Goal: Information Seeking & Learning: Learn about a topic

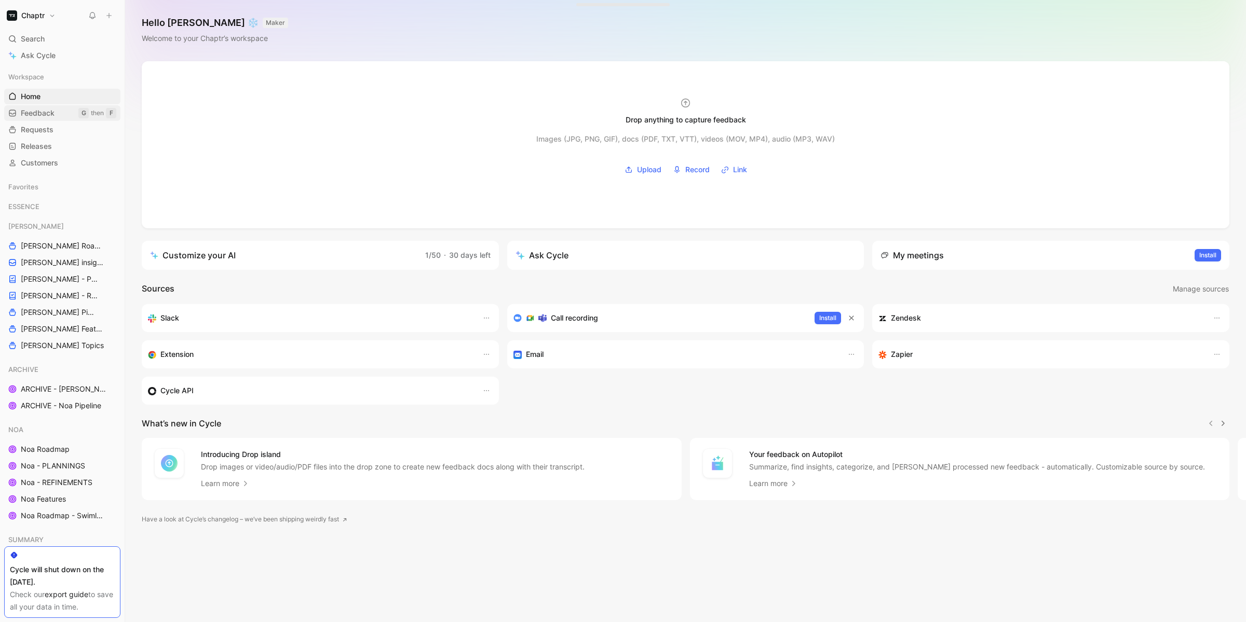
click at [64, 106] on link "Feedback G then F" at bounding box center [62, 113] width 116 height 16
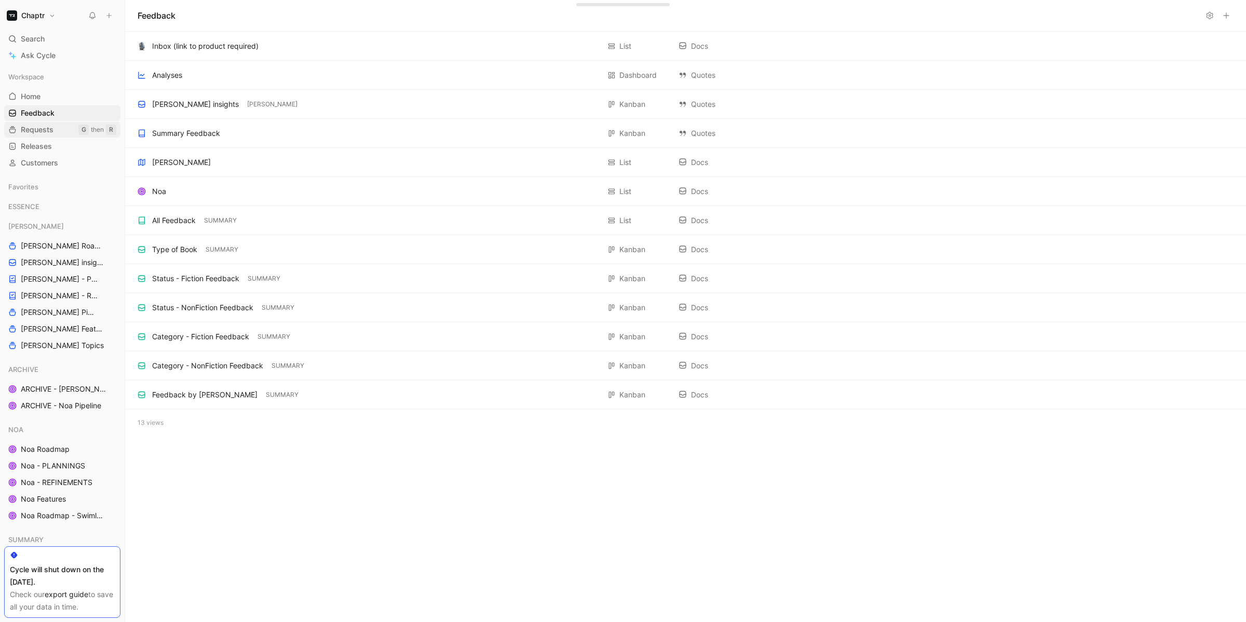
click at [47, 126] on span "Requests" at bounding box center [37, 130] width 33 height 10
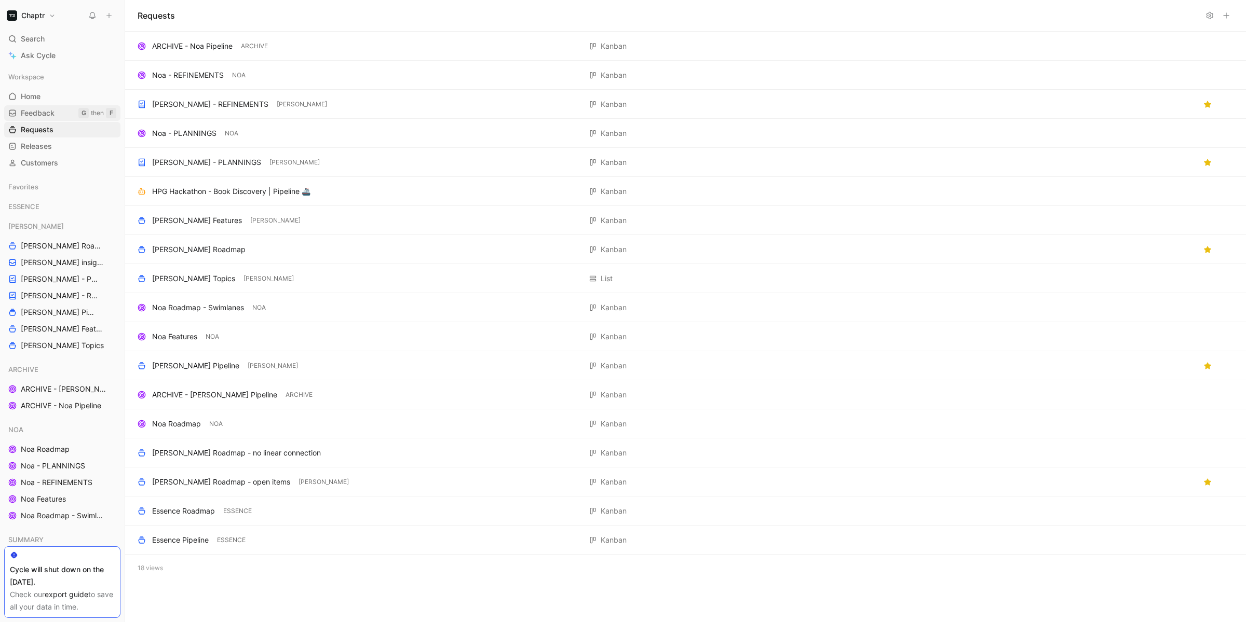
click at [52, 114] on span "Feedback" at bounding box center [38, 113] width 34 height 10
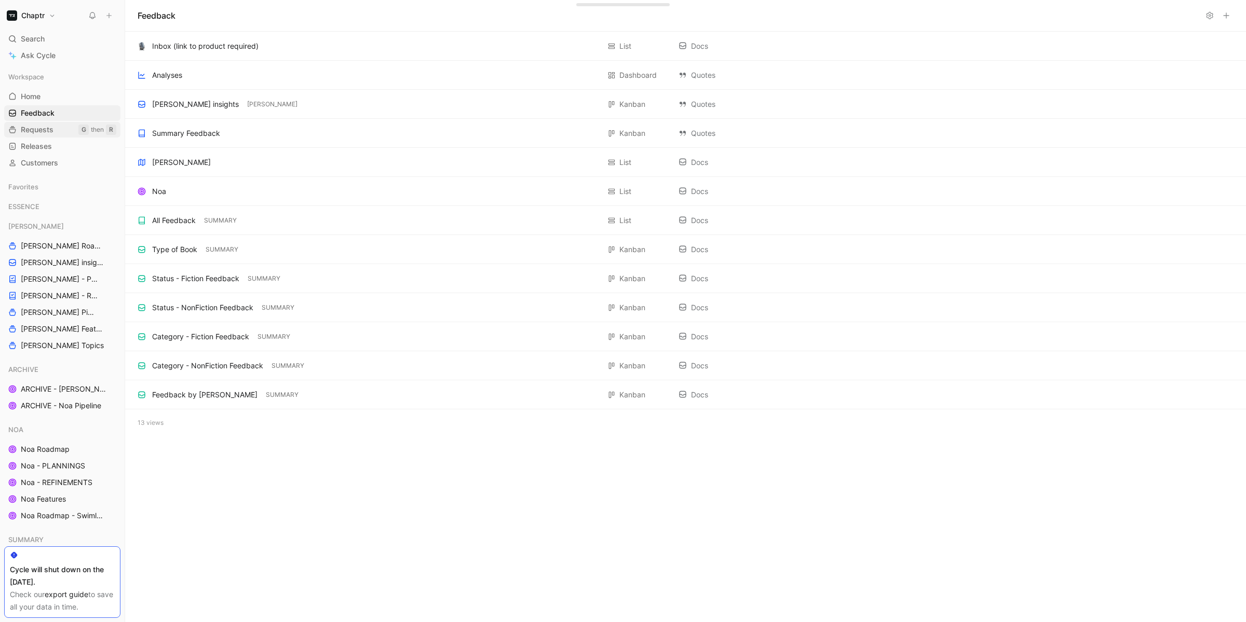
click at [53, 130] on link "Requests G then R" at bounding box center [62, 130] width 116 height 16
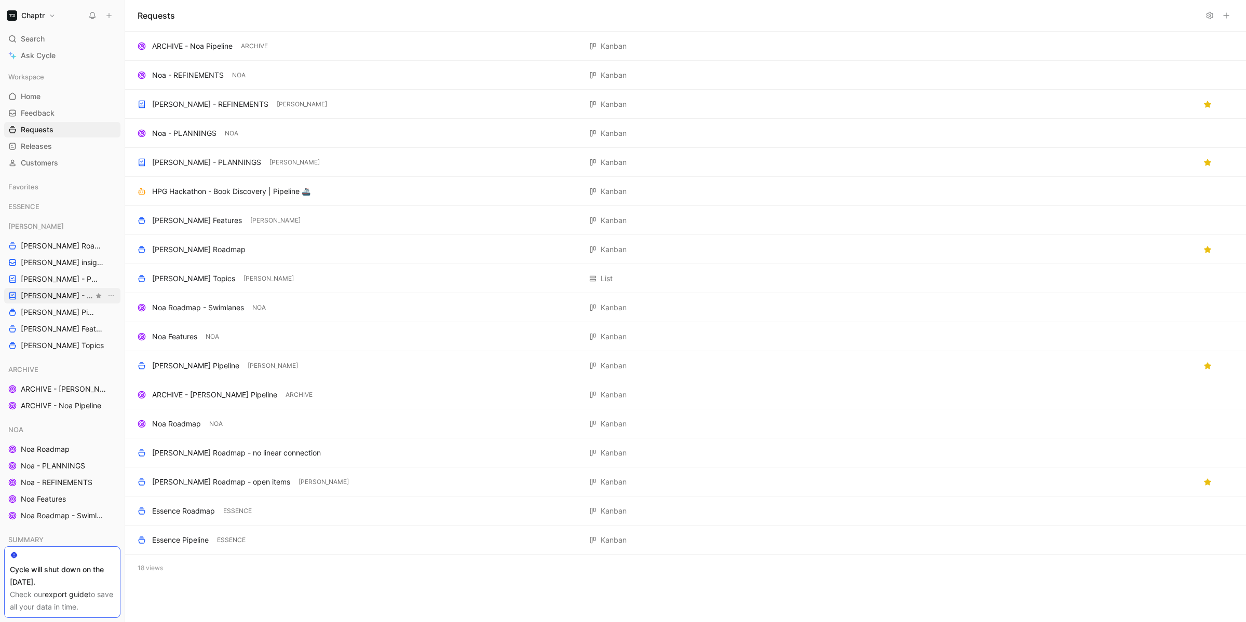
click at [43, 295] on span "[PERSON_NAME] - REFINEMENTS" at bounding box center [57, 296] width 73 height 10
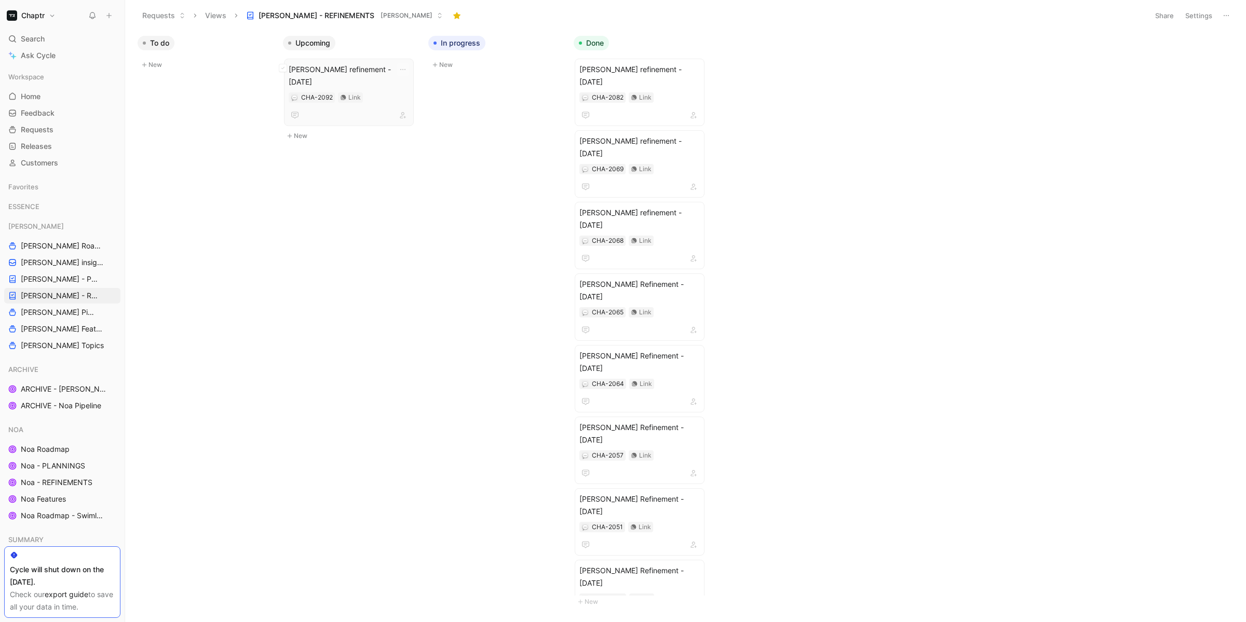
click at [334, 71] on span "[PERSON_NAME] refinement - [DATE]" at bounding box center [349, 75] width 120 height 25
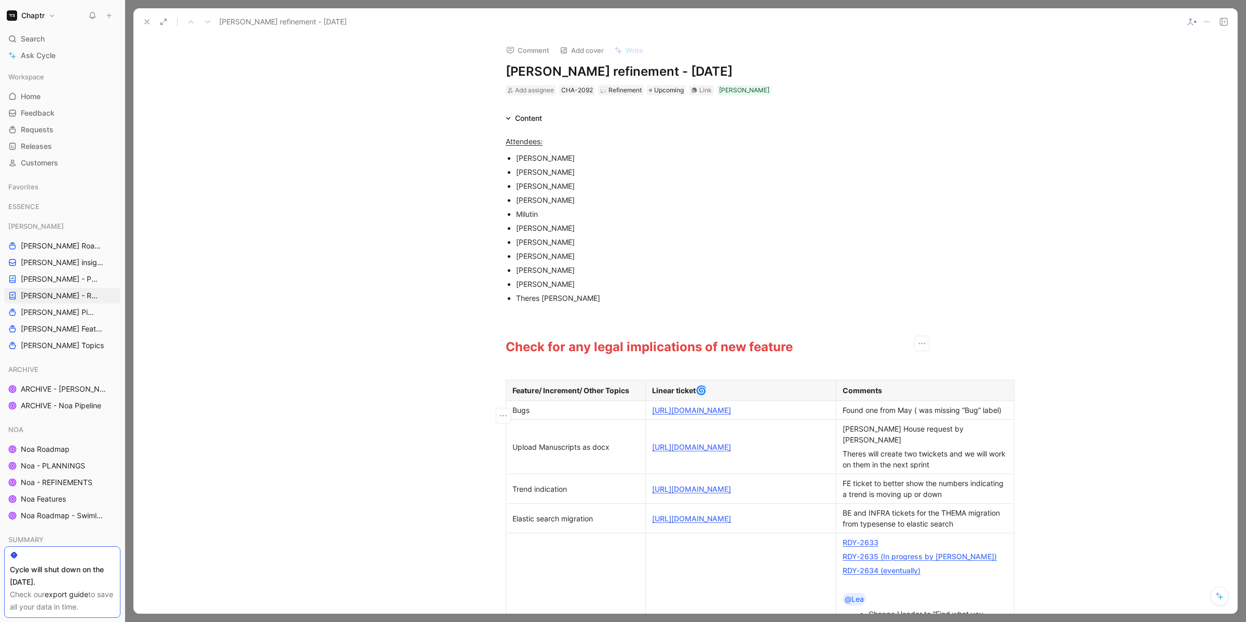
click at [917, 414] on div "Found one from May ( was missing “Bug” label)" at bounding box center [925, 410] width 165 height 11
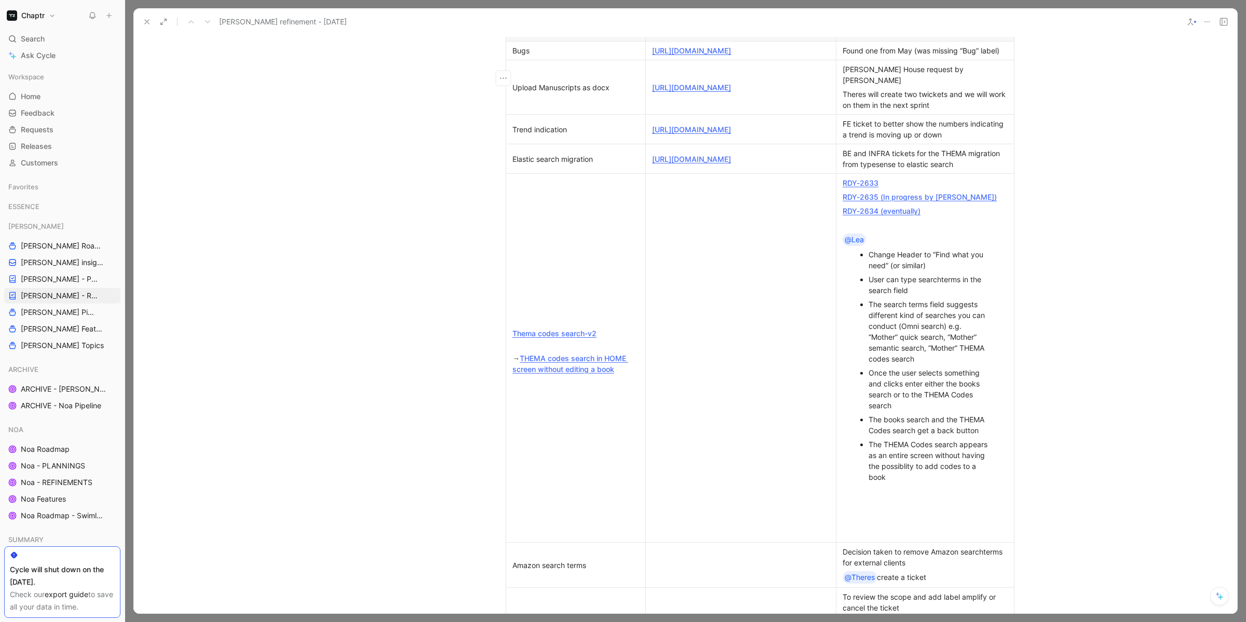
scroll to position [444, 0]
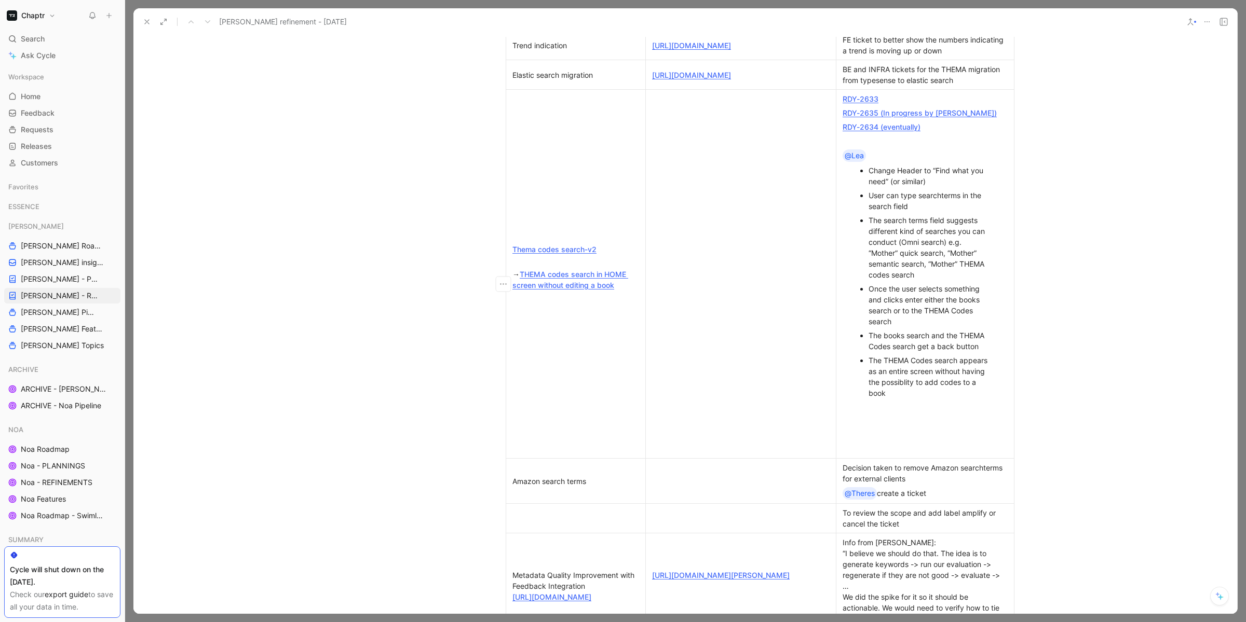
click at [865, 442] on p at bounding box center [924, 435] width 173 height 14
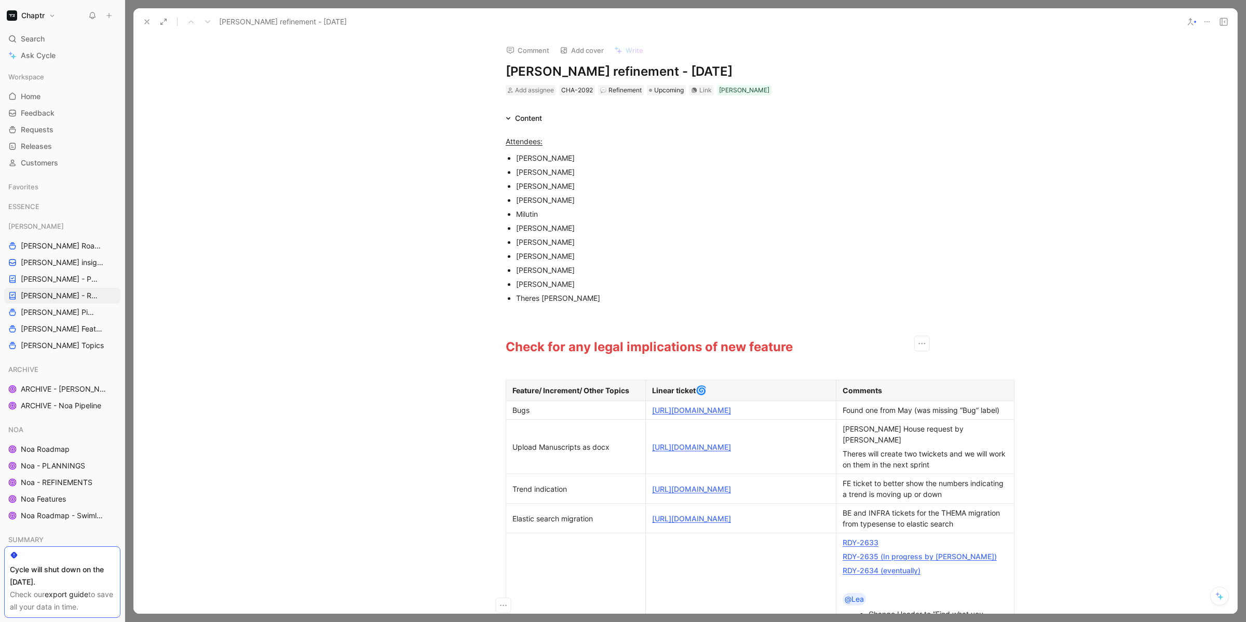
scroll to position [0, 0]
click at [551, 230] on div "[PERSON_NAME]" at bounding box center [690, 228] width 349 height 11
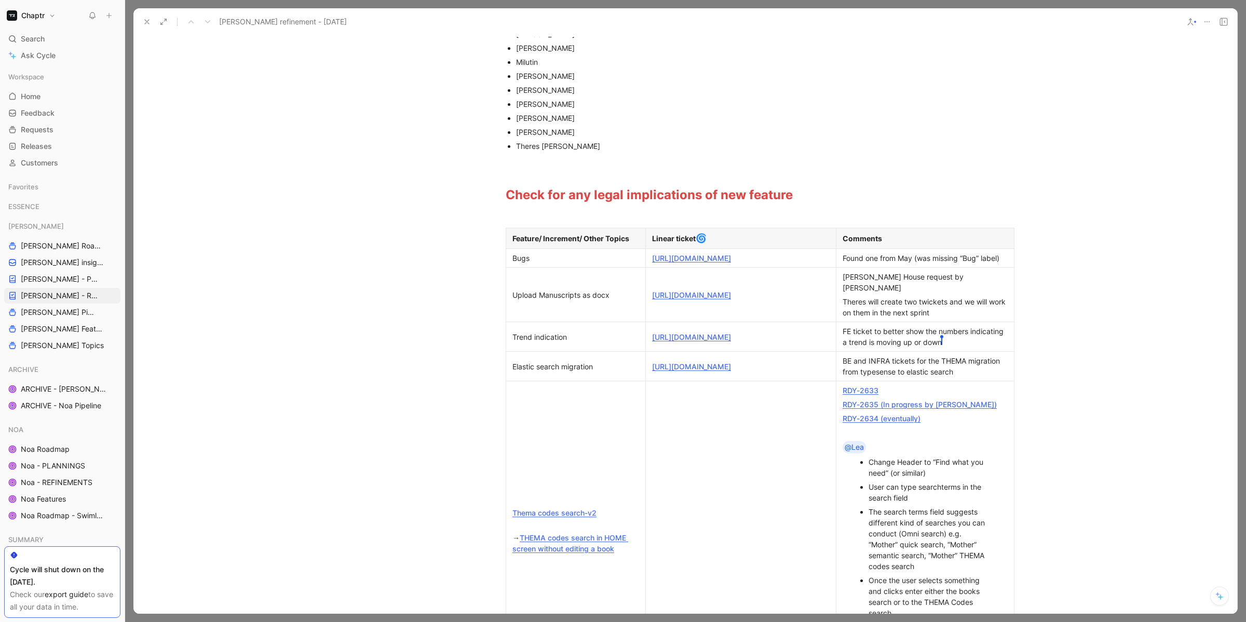
scroll to position [154, 0]
click at [724, 335] on link "[URL][DOMAIN_NAME]" at bounding box center [691, 335] width 79 height 9
click at [717, 258] on link "https://linear.app/chaptr/team/RDY/view/bugs-42c7ab41 Marco Blumendorf 9c26" at bounding box center [700, 256] width 97 height 9
click at [684, 369] on link "[URL][DOMAIN_NAME]" at bounding box center [691, 365] width 79 height 9
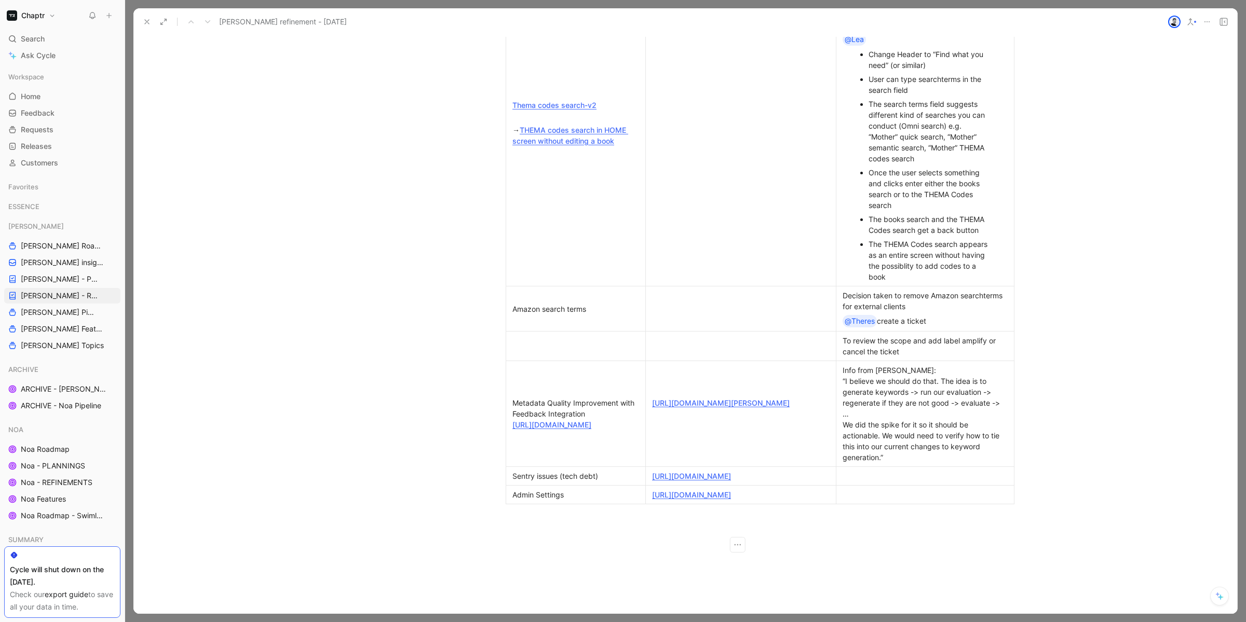
scroll to position [610, 0]
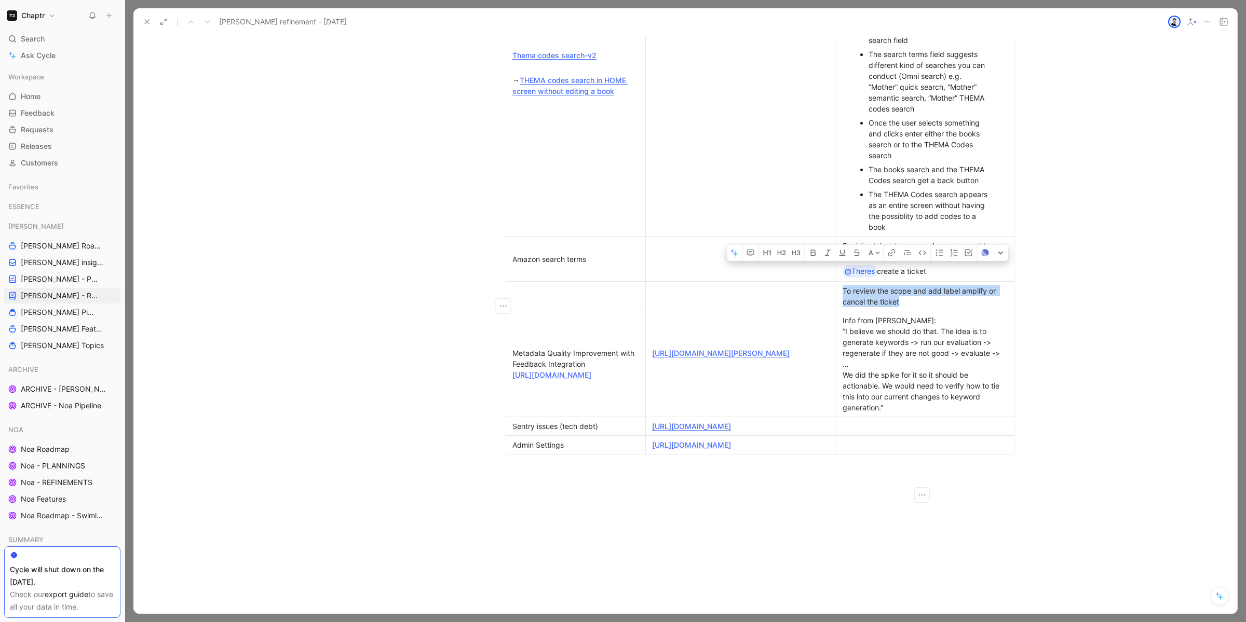
drag, startPoint x: 911, startPoint y: 309, endPoint x: 841, endPoint y: 302, distance: 70.5
click at [843, 302] on div "To review the scope and add label amplify or cancel the ticket" at bounding box center [925, 297] width 165 height 22
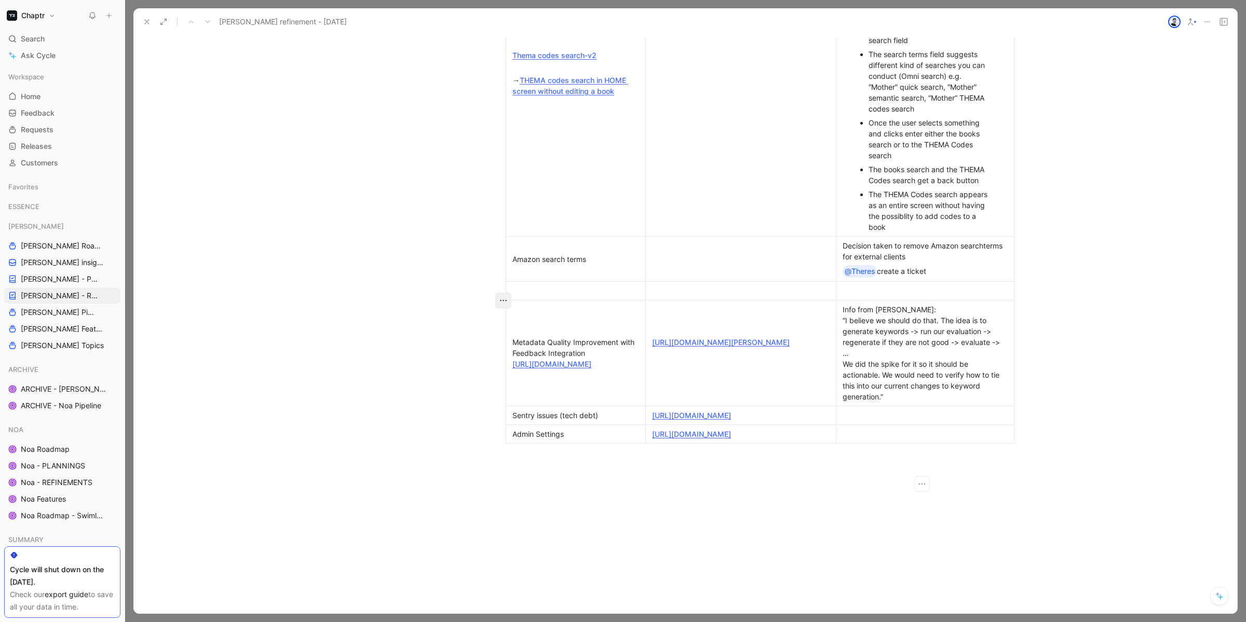
click at [496, 303] on button "button" at bounding box center [504, 301] width 16 height 16
click at [496, 340] on span "Delete row" at bounding box center [495, 338] width 36 height 9
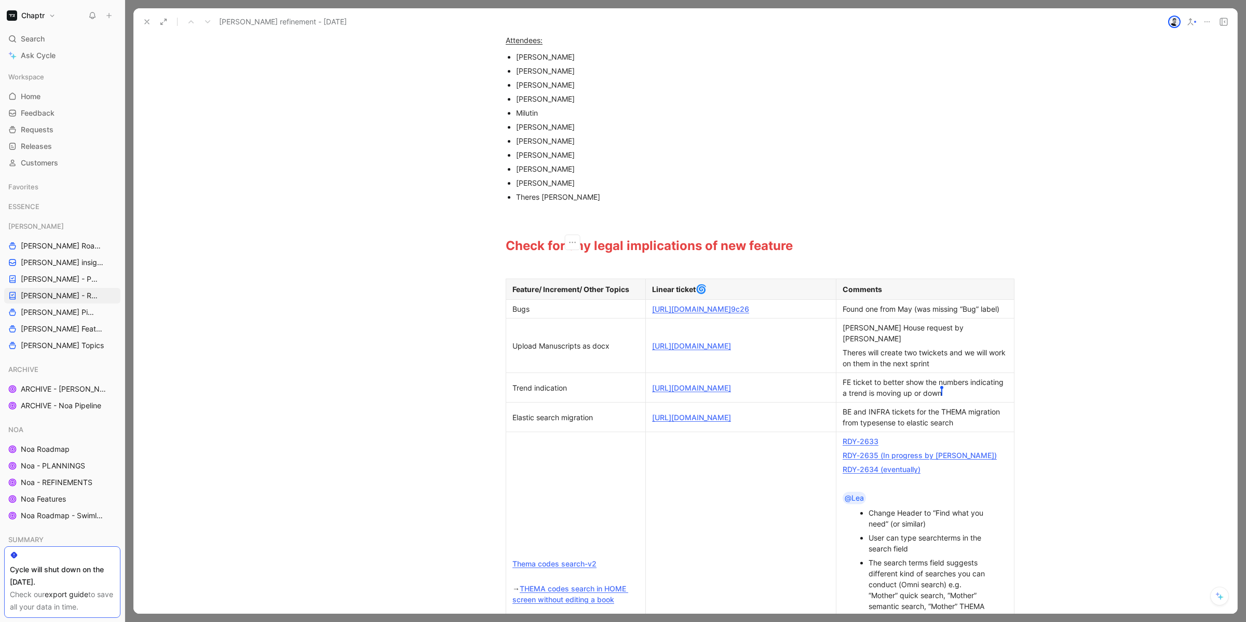
scroll to position [140, 0]
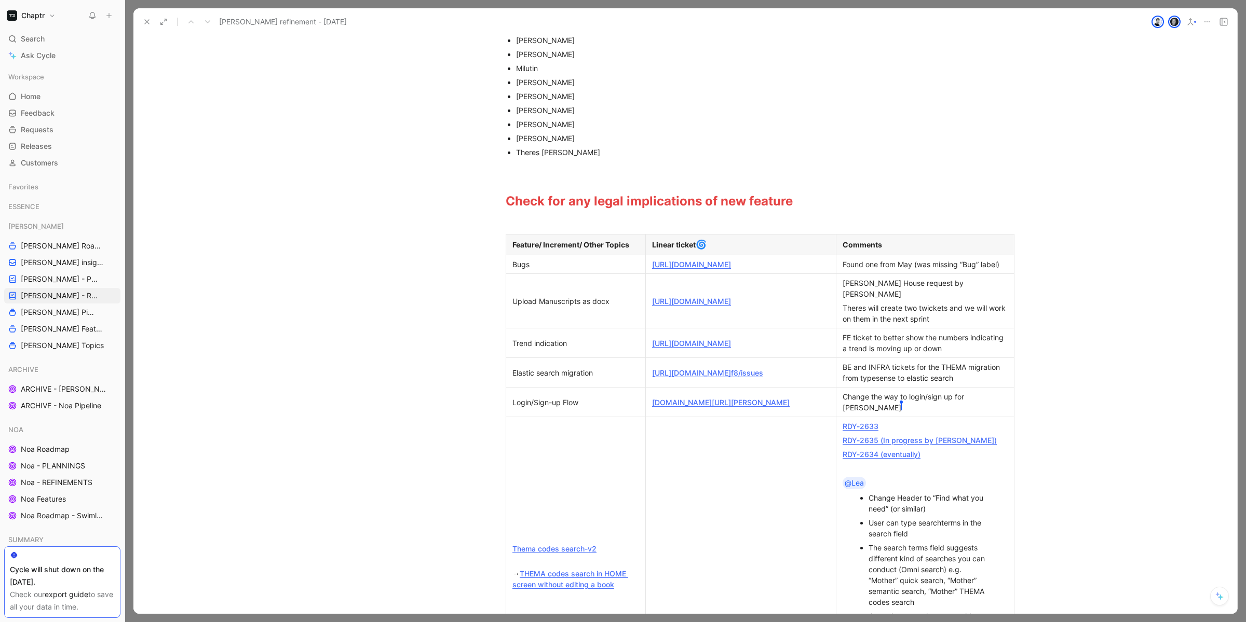
scroll to position [146, 0]
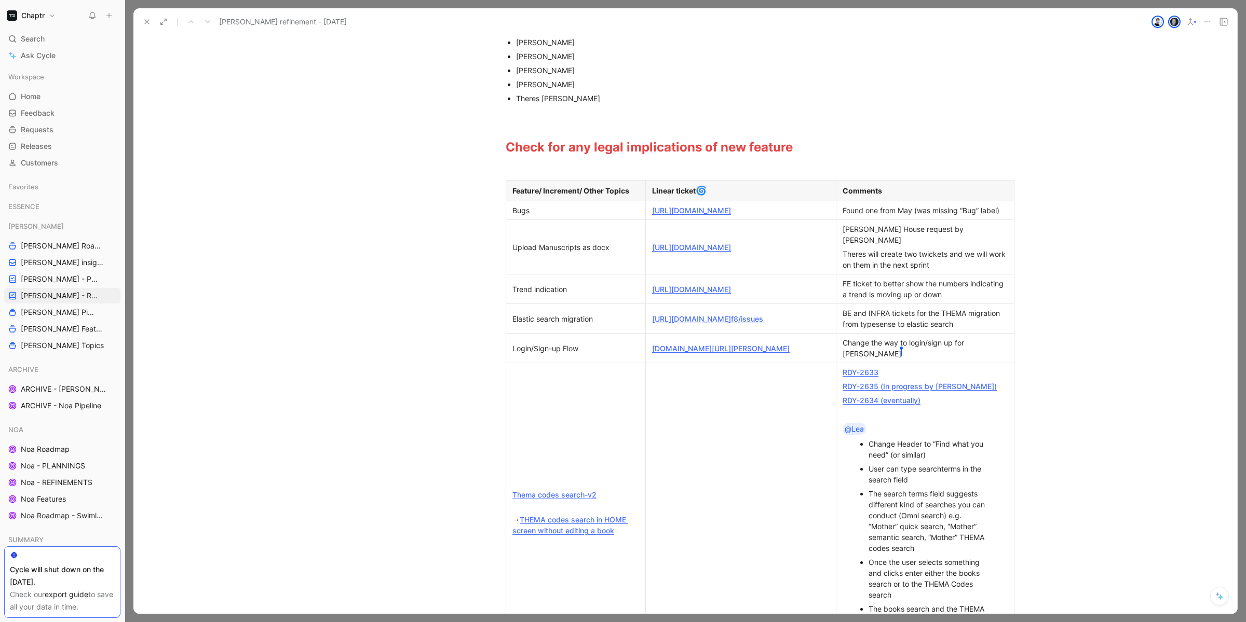
scroll to position [201, 0]
click at [707, 351] on link "[DOMAIN_NAME][URL][PERSON_NAME]" at bounding box center [721, 347] width 138 height 9
